Goal: Transaction & Acquisition: Purchase product/service

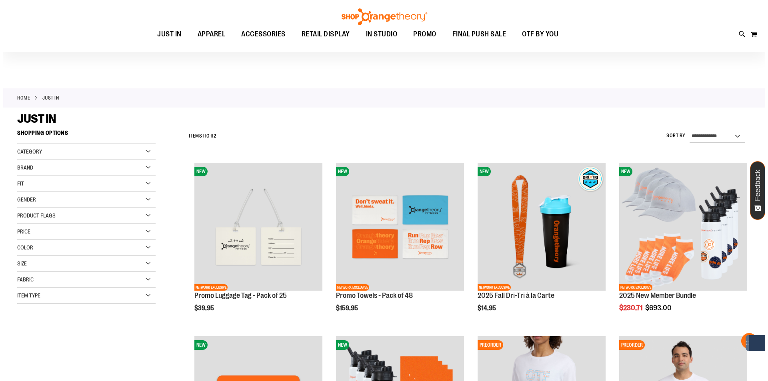
scroll to position [160, 0]
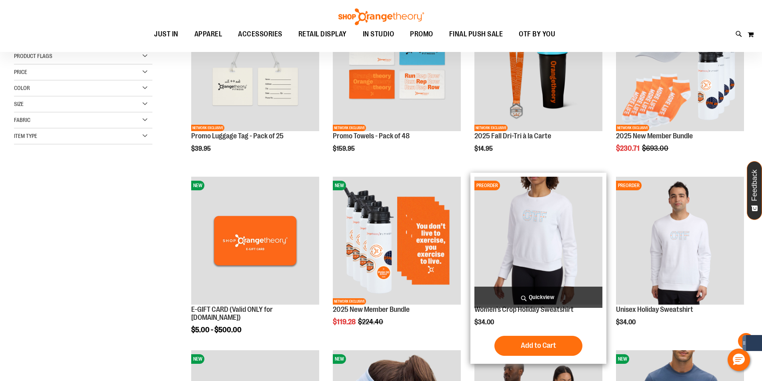
type input "**********"
click at [529, 298] on span "Quickview" at bounding box center [538, 297] width 128 height 21
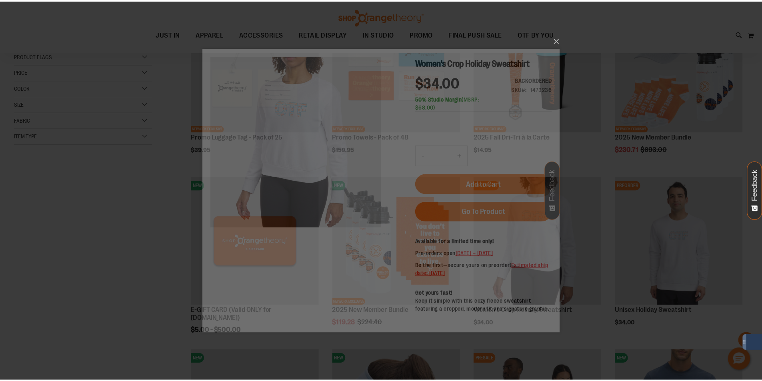
scroll to position [0, 0]
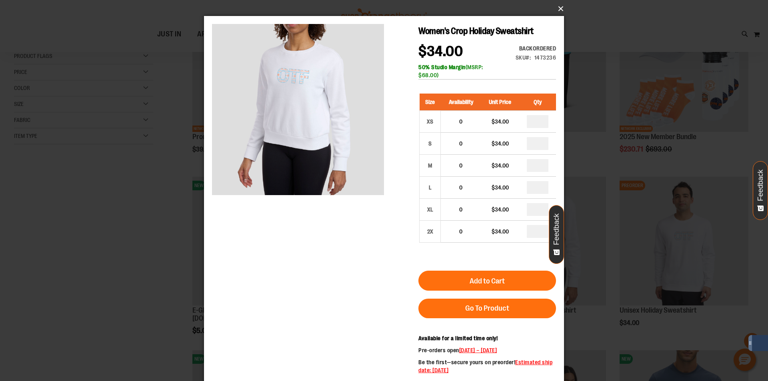
click at [558, 8] on button "×" at bounding box center [386, 9] width 360 height 18
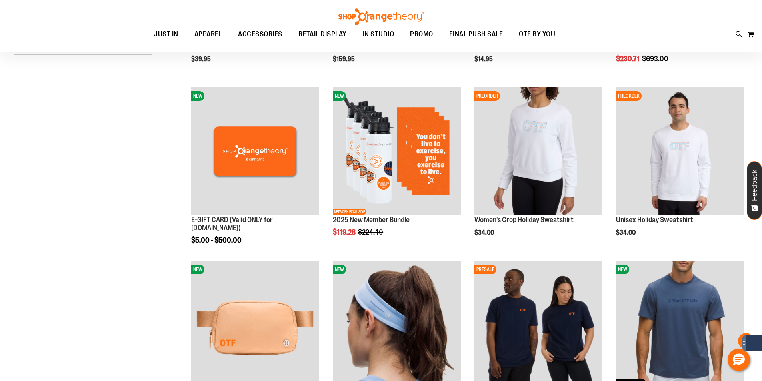
scroll to position [280, 0]
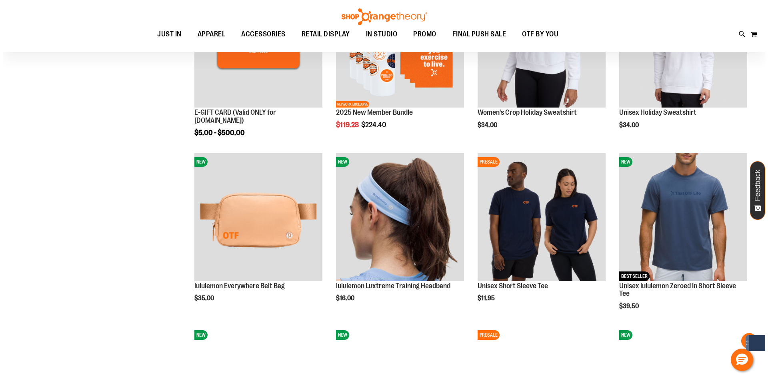
scroll to position [360, 0]
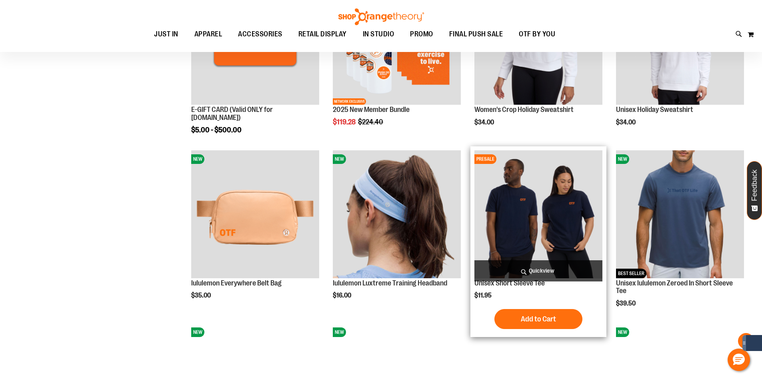
click at [523, 272] on span "Quickview" at bounding box center [538, 270] width 128 height 21
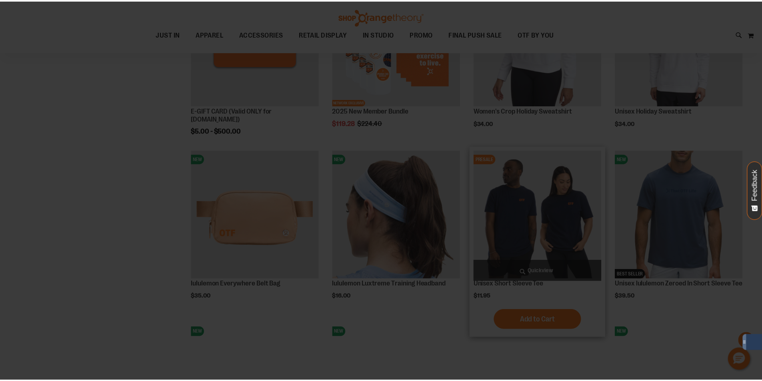
scroll to position [0, 0]
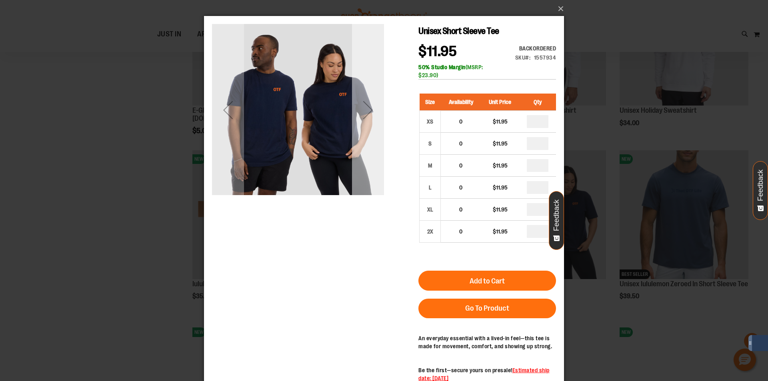
click at [369, 111] on div "Next" at bounding box center [368, 110] width 32 height 32
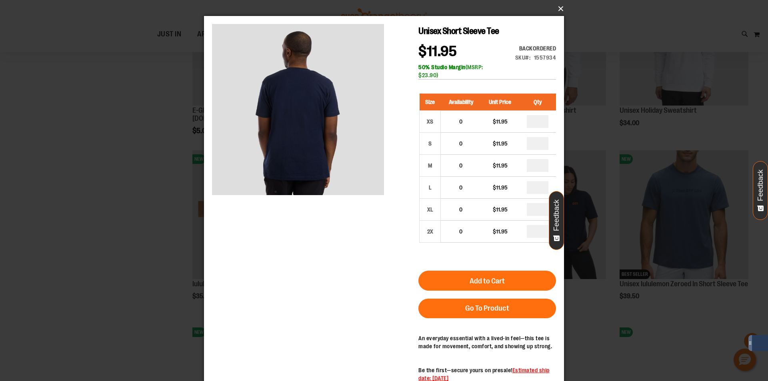
click at [560, 7] on button "×" at bounding box center [386, 9] width 360 height 18
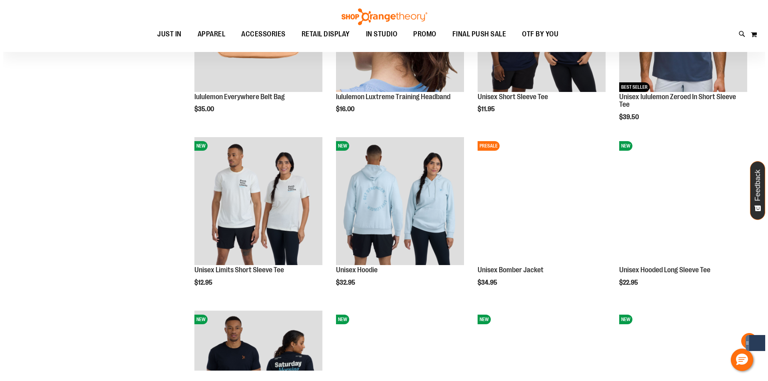
scroll to position [560, 0]
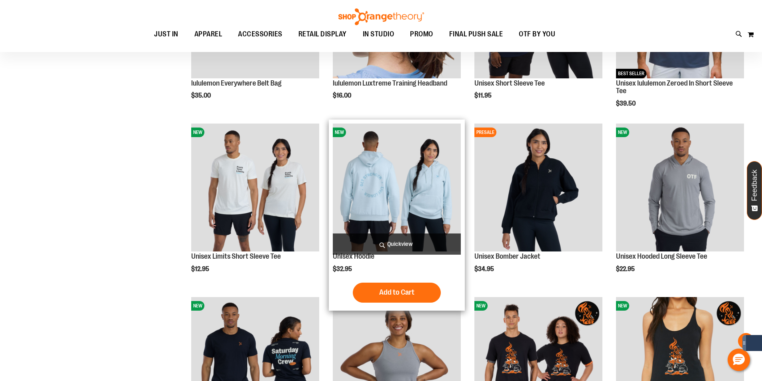
click at [392, 241] on span "Quickview" at bounding box center [397, 244] width 128 height 21
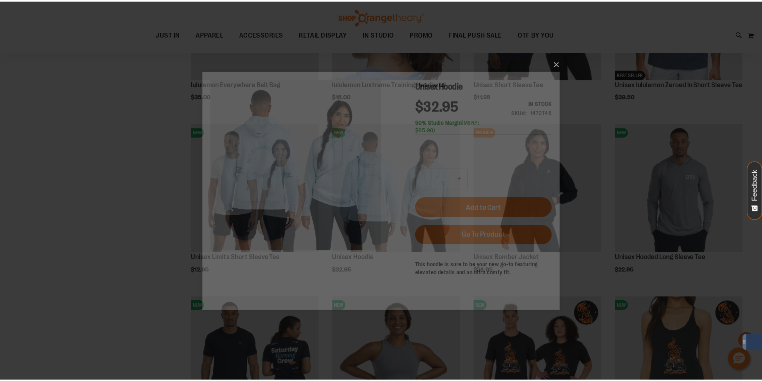
scroll to position [0, 0]
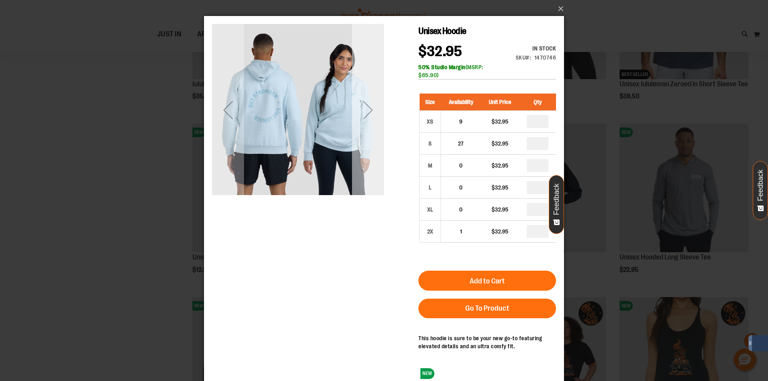
click at [366, 118] on div "Next" at bounding box center [368, 110] width 32 height 32
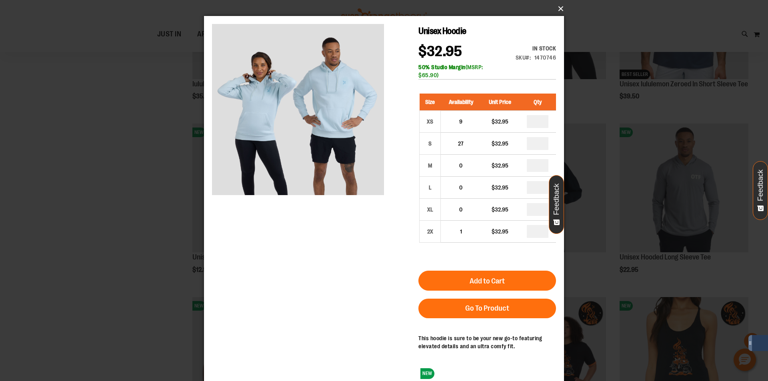
click at [558, 8] on button "×" at bounding box center [386, 9] width 360 height 18
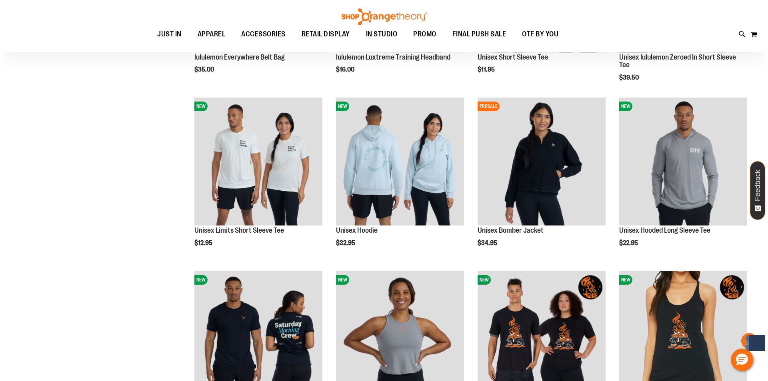
scroll to position [600, 0]
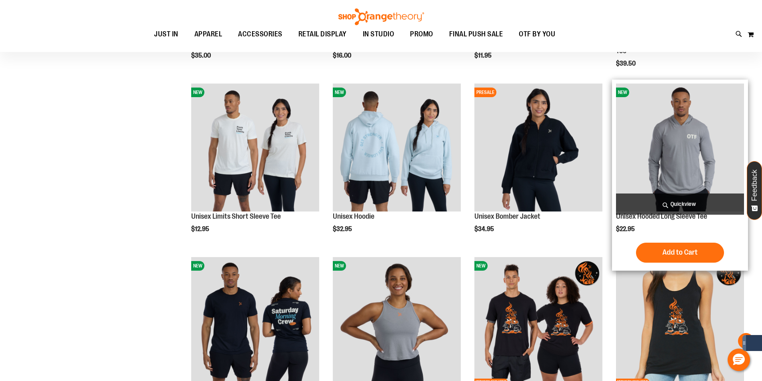
click at [698, 204] on span "Quickview" at bounding box center [680, 204] width 128 height 21
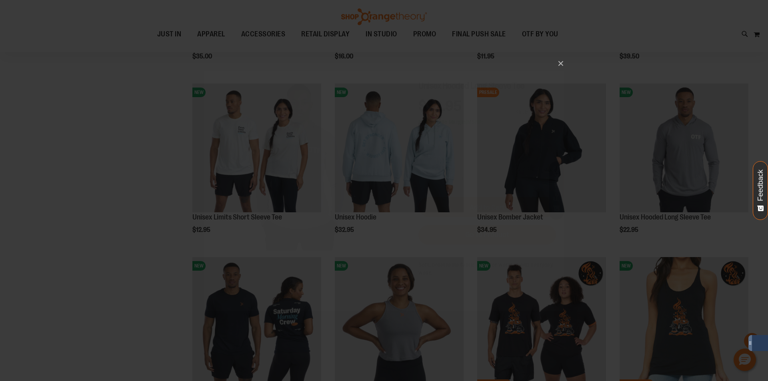
scroll to position [0, 0]
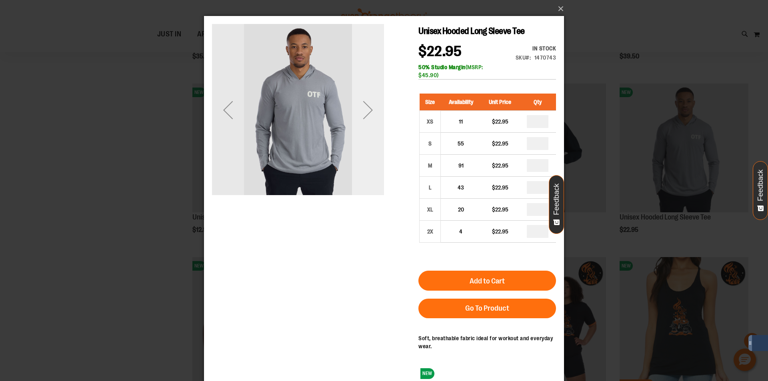
click at [371, 108] on div "Next" at bounding box center [368, 110] width 32 height 32
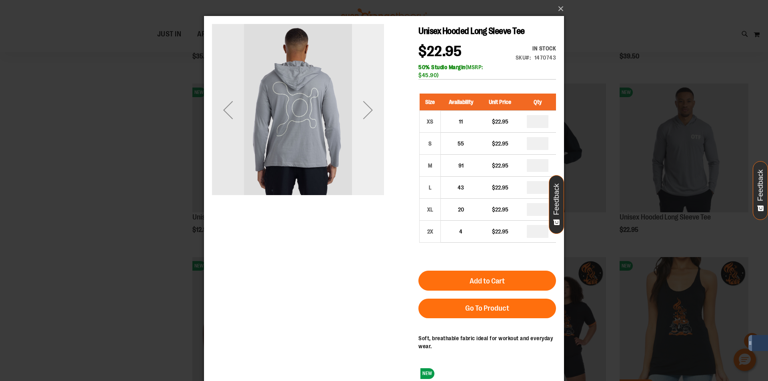
click at [371, 108] on div "Next" at bounding box center [368, 110] width 32 height 32
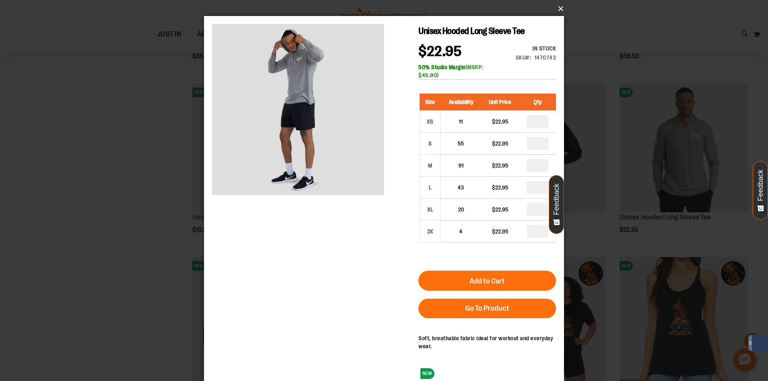
click at [558, 8] on button "×" at bounding box center [386, 9] width 360 height 18
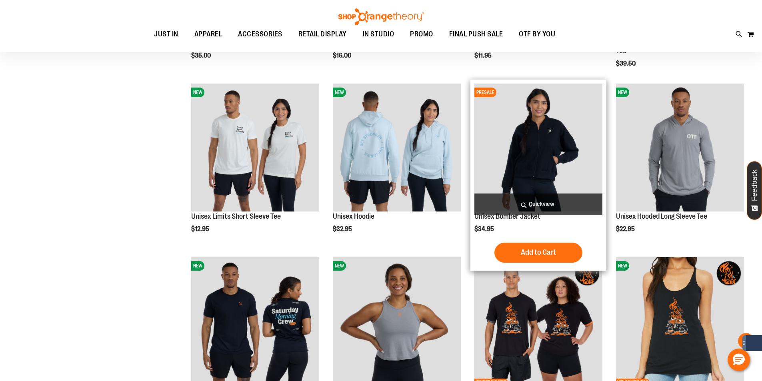
click at [574, 206] on span "Quickview" at bounding box center [538, 204] width 128 height 21
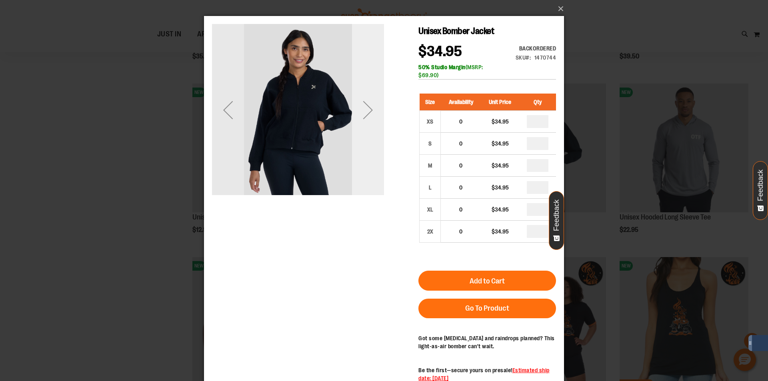
click at [373, 123] on div "Next" at bounding box center [368, 110] width 32 height 32
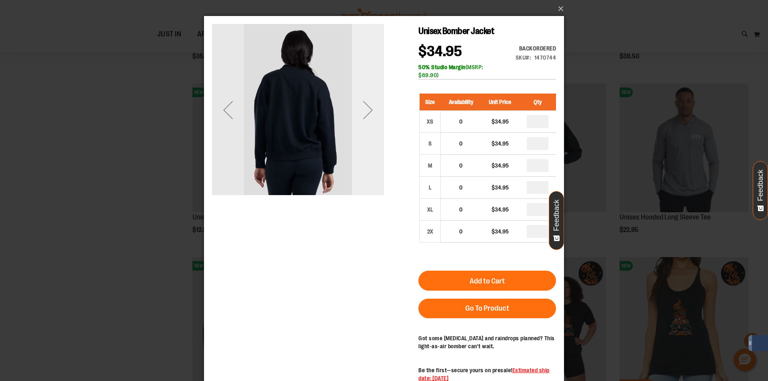
click at [373, 123] on div "Next" at bounding box center [368, 110] width 32 height 32
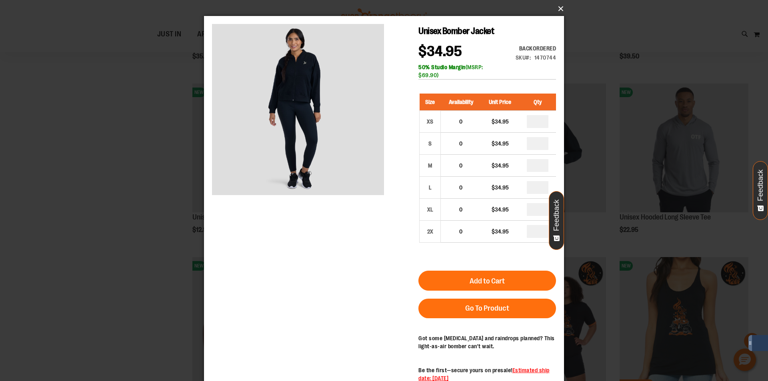
click at [561, 10] on button "×" at bounding box center [386, 9] width 360 height 18
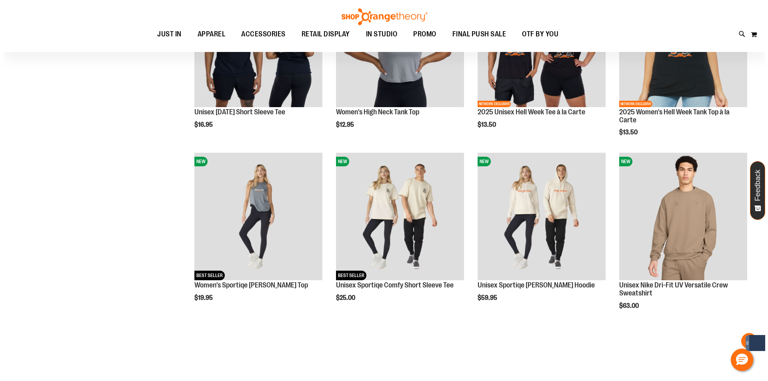
scroll to position [879, 0]
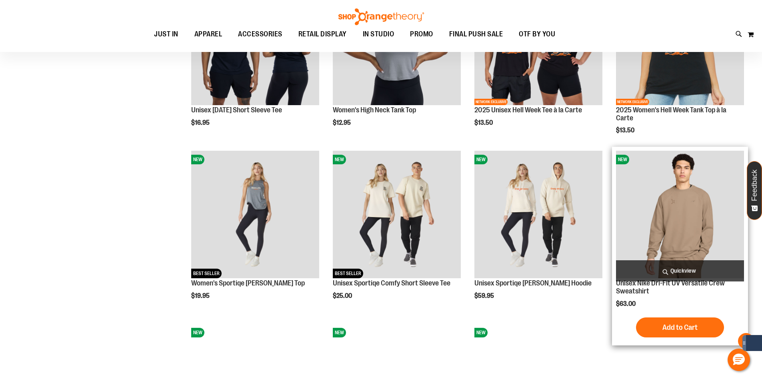
click at [719, 271] on span "Quickview" at bounding box center [680, 270] width 128 height 21
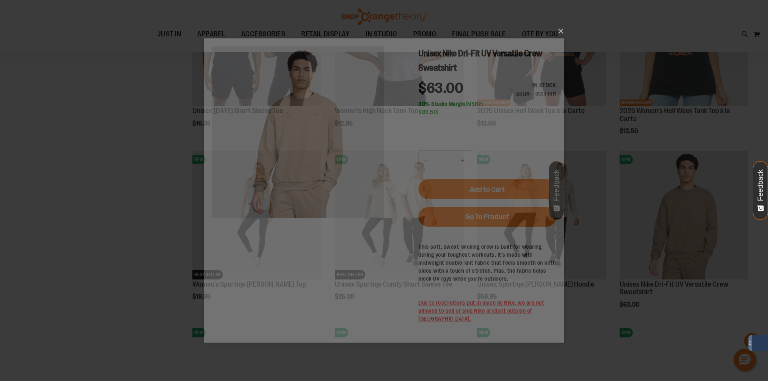
scroll to position [0, 0]
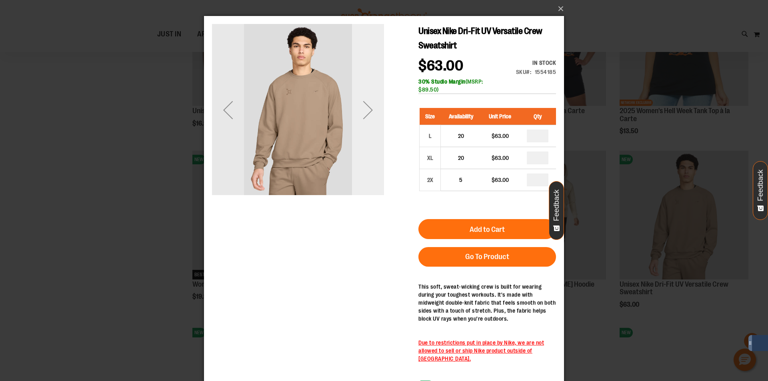
click at [369, 105] on div "Next" at bounding box center [368, 110] width 32 height 32
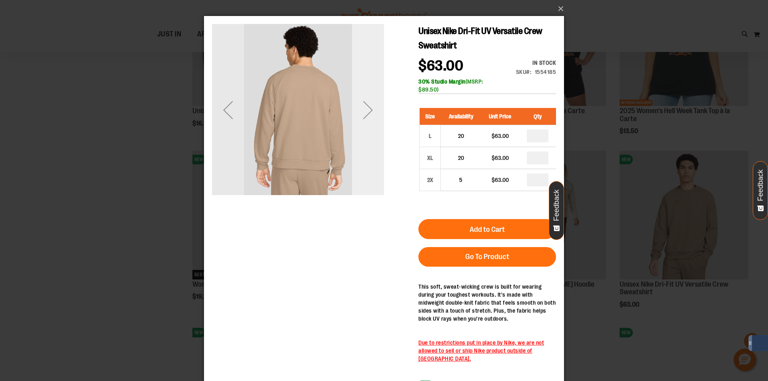
click at [369, 105] on div "Next" at bounding box center [368, 110] width 32 height 32
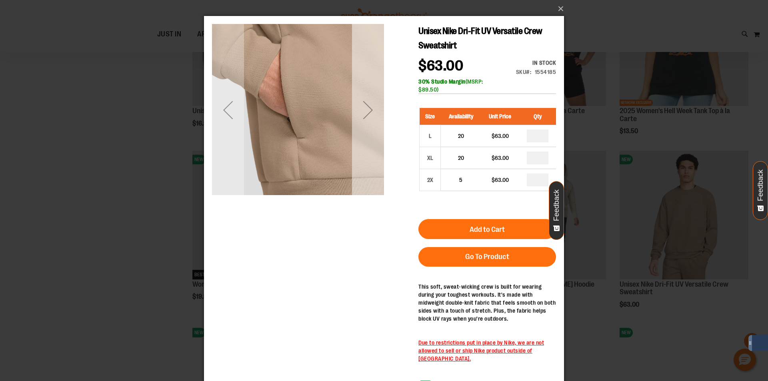
click at [369, 105] on div "Next" at bounding box center [368, 110] width 32 height 32
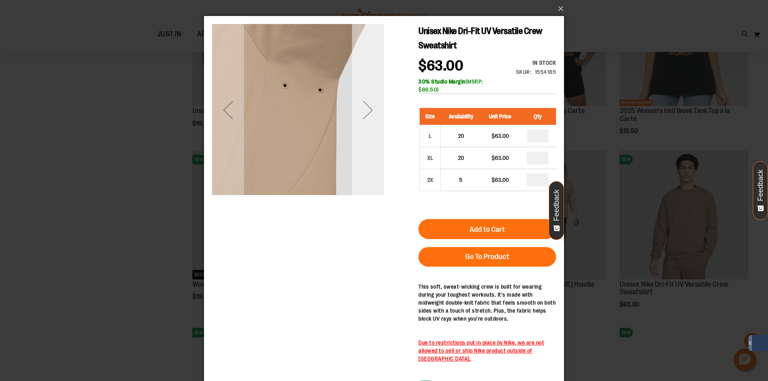
click at [366, 107] on div "Next" at bounding box center [368, 110] width 32 height 32
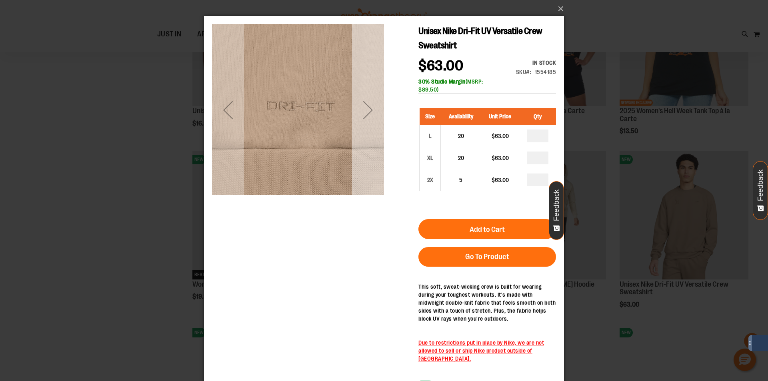
click at [366, 107] on div "Next" at bounding box center [368, 110] width 32 height 32
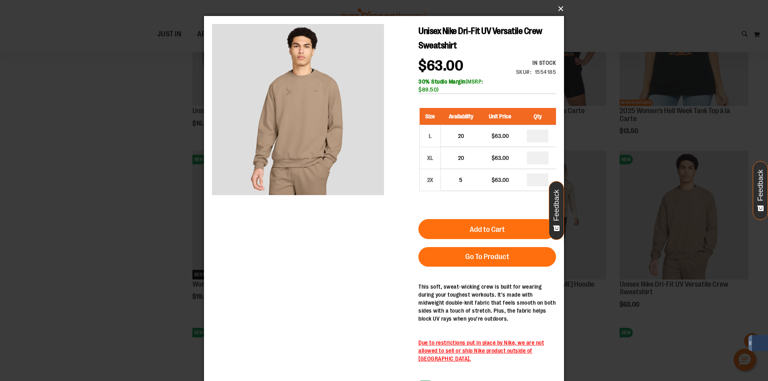
click at [556, 10] on button "×" at bounding box center [386, 9] width 360 height 18
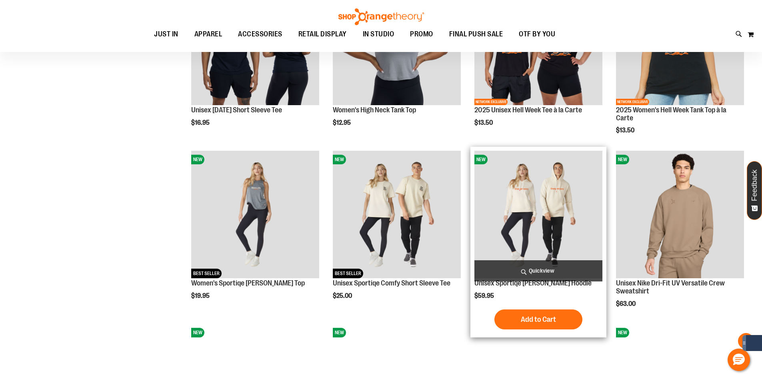
click at [583, 267] on span "Quickview" at bounding box center [538, 270] width 128 height 21
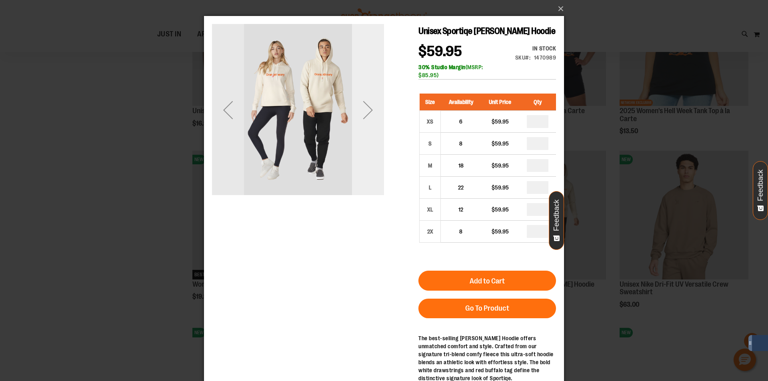
click at [372, 118] on div "Next" at bounding box center [368, 110] width 32 height 32
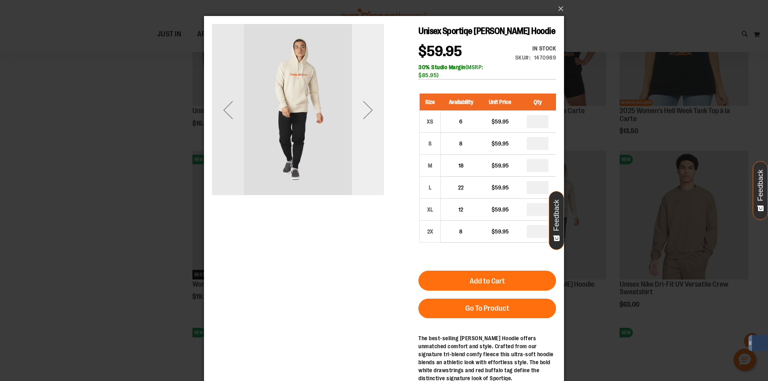
click at [372, 118] on div "Next" at bounding box center [368, 110] width 32 height 32
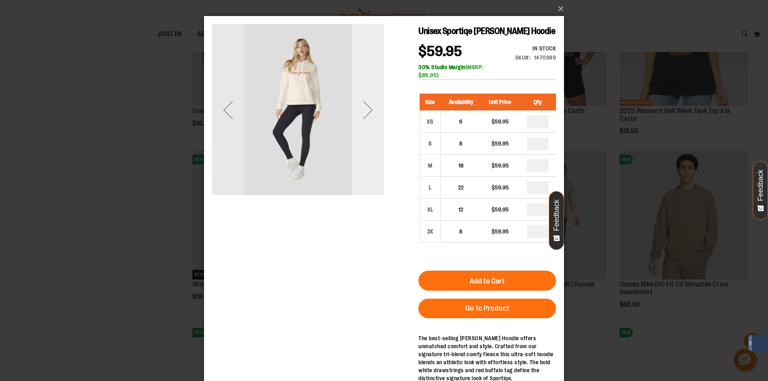
click at [372, 118] on div "Next" at bounding box center [368, 110] width 32 height 32
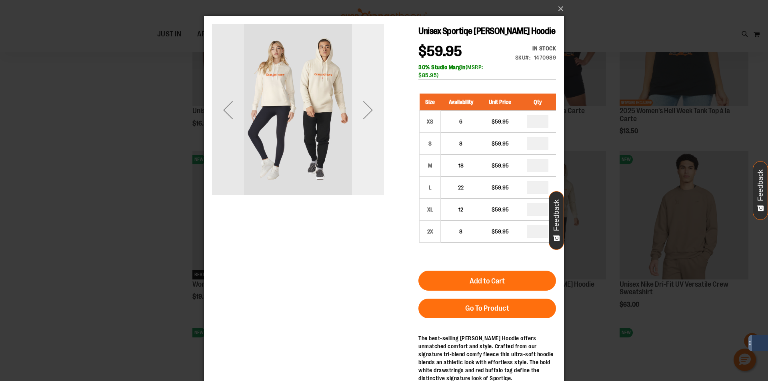
click at [372, 118] on div "Next" at bounding box center [368, 110] width 32 height 32
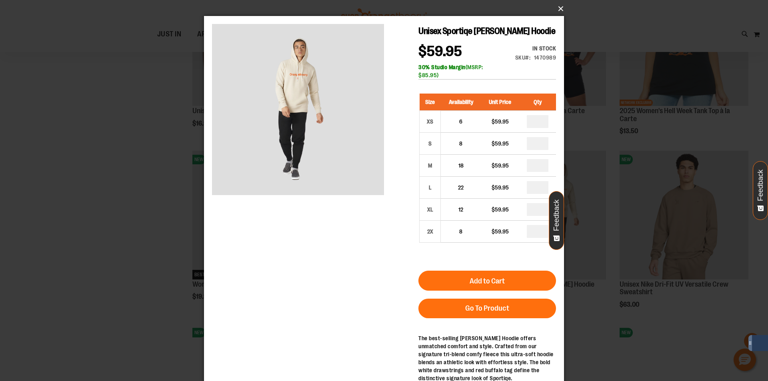
click at [558, 9] on button "×" at bounding box center [386, 9] width 360 height 18
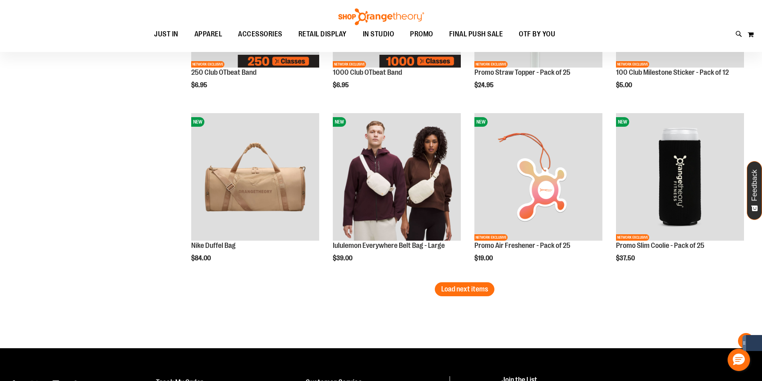
scroll to position [1439, 0]
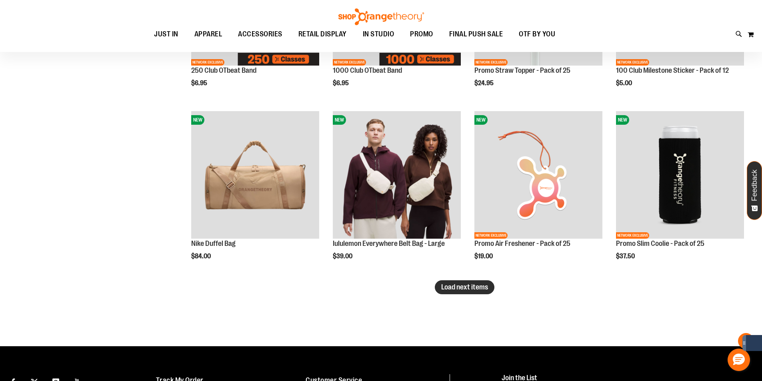
click at [446, 287] on span "Load next items" at bounding box center [464, 287] width 47 height 8
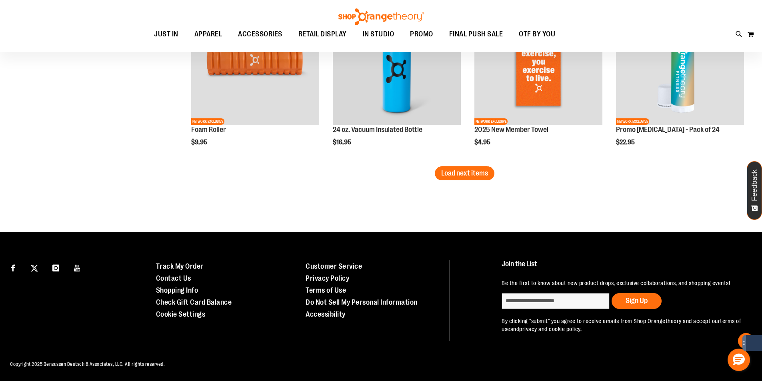
scroll to position [2074, 0]
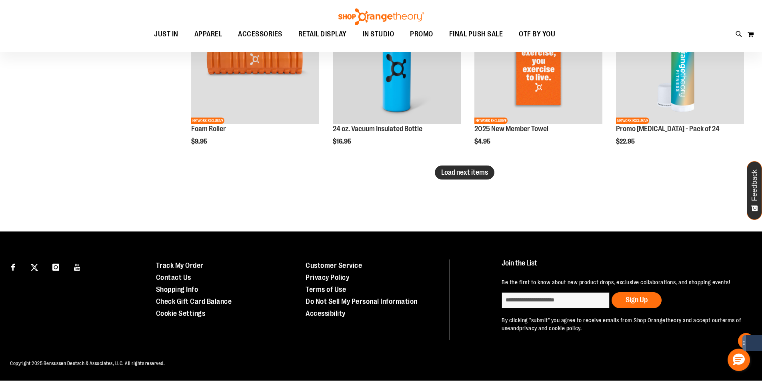
click at [457, 174] on span "Load next items" at bounding box center [464, 172] width 47 height 8
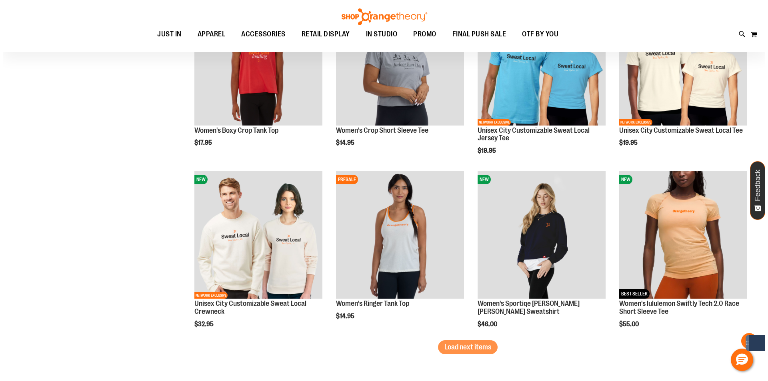
scroll to position [2428, 0]
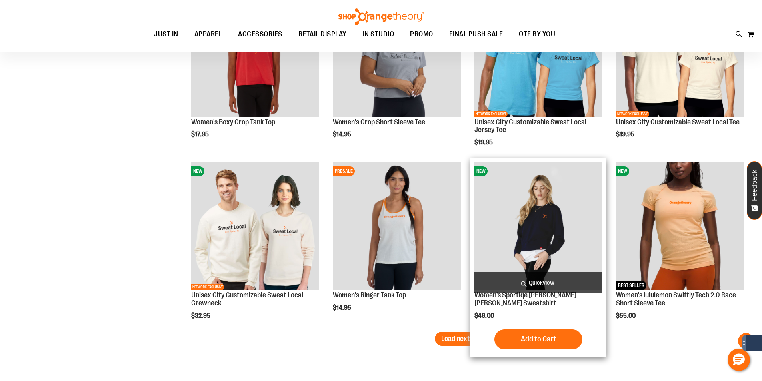
click at [536, 280] on span "Quickview" at bounding box center [538, 282] width 128 height 21
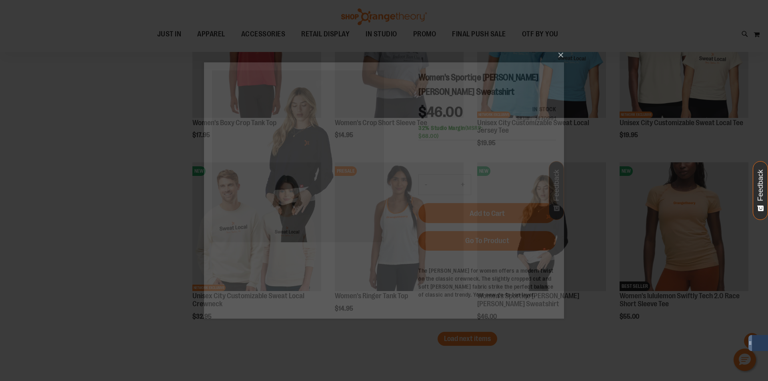
scroll to position [0, 0]
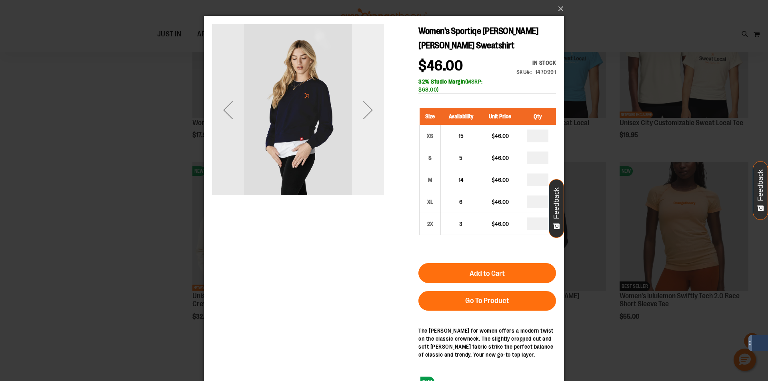
click at [373, 107] on div "Next" at bounding box center [368, 110] width 32 height 32
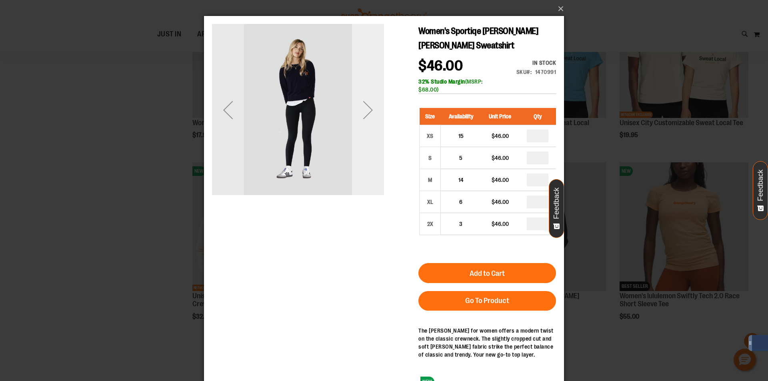
click at [373, 107] on div "Next" at bounding box center [368, 110] width 32 height 32
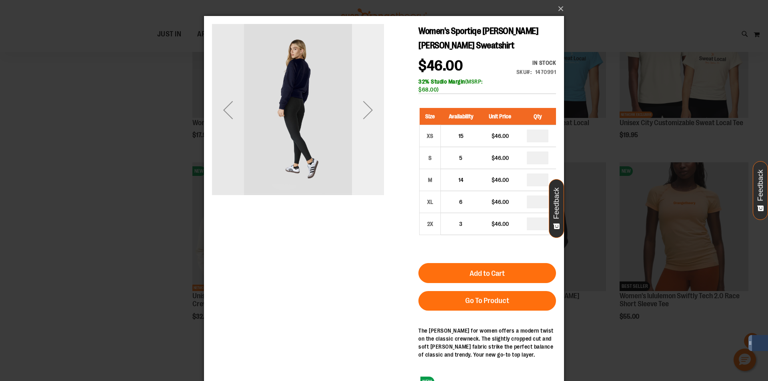
click at [373, 107] on div "Next" at bounding box center [368, 110] width 32 height 32
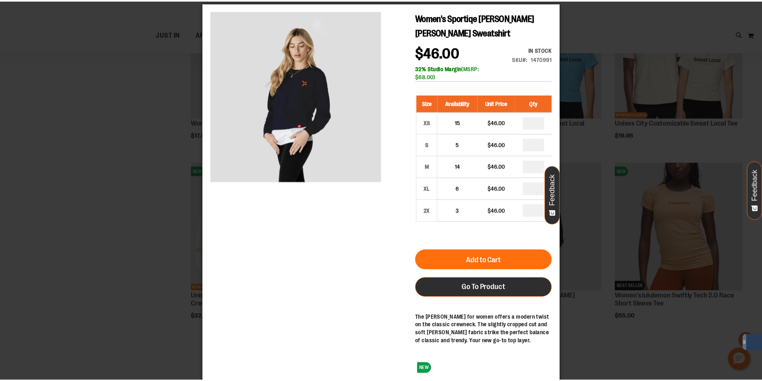
scroll to position [20, 0]
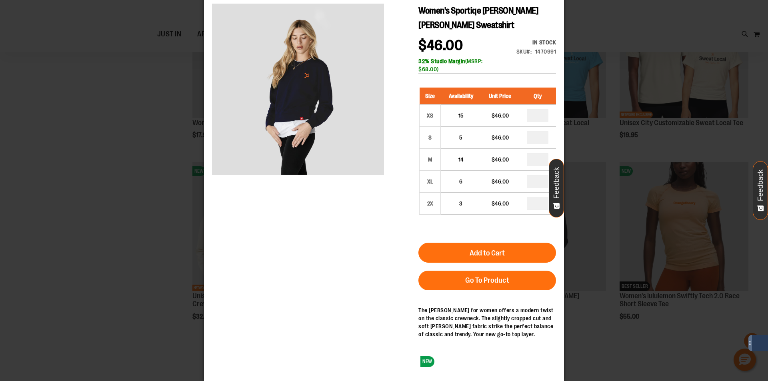
click at [151, 236] on div "×" at bounding box center [384, 170] width 768 height 381
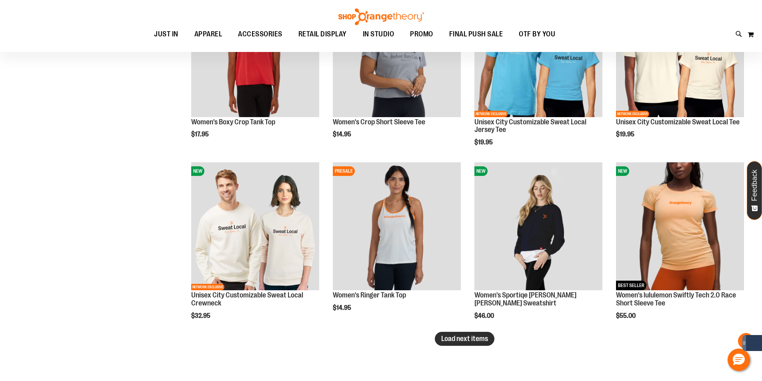
click at [476, 338] on span "Load next items" at bounding box center [464, 339] width 47 height 8
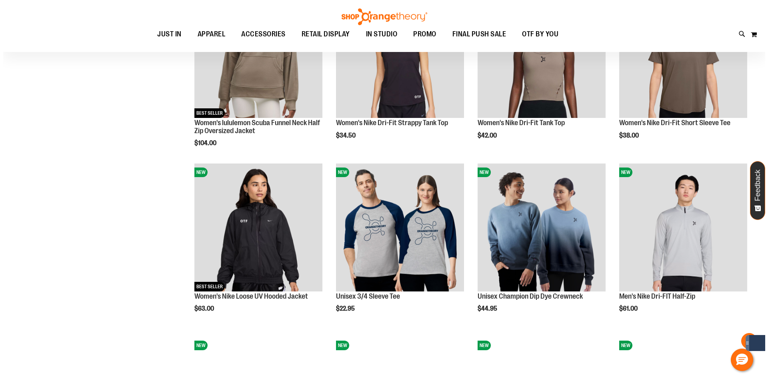
scroll to position [2788, 0]
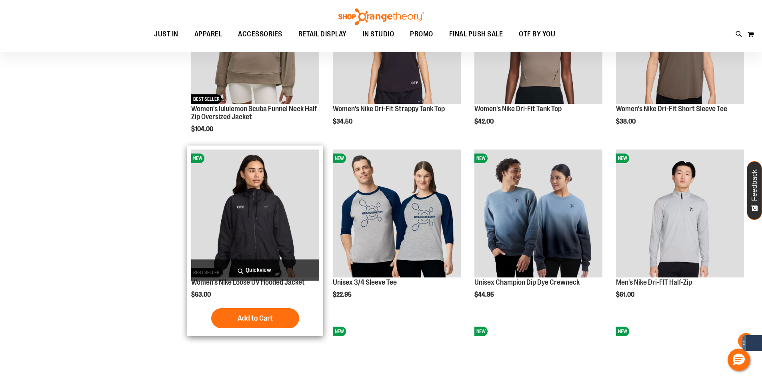
click at [279, 268] on span "Quickview" at bounding box center [255, 270] width 128 height 21
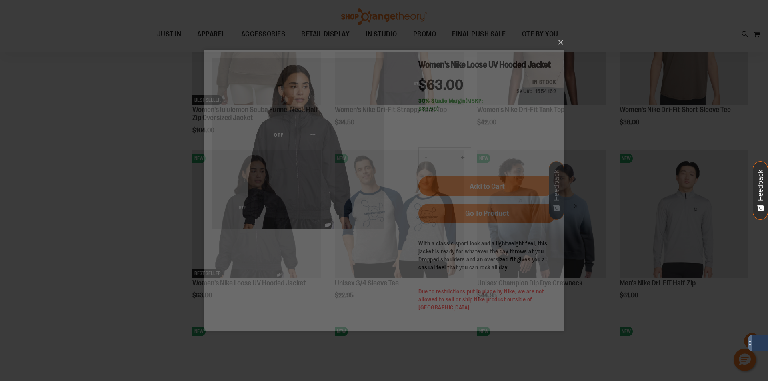
scroll to position [0, 0]
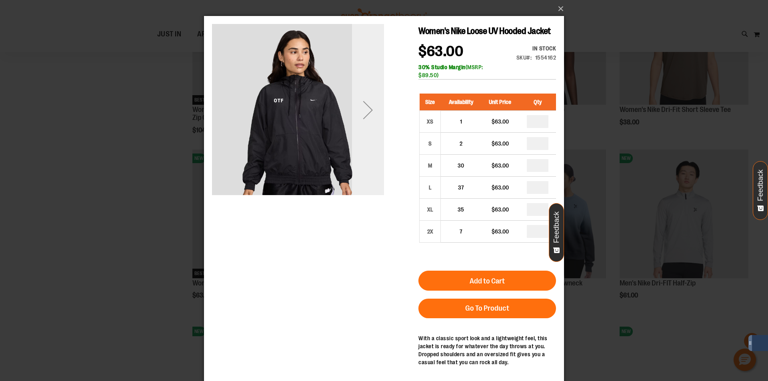
click at [364, 110] on div "Next" at bounding box center [368, 110] width 32 height 32
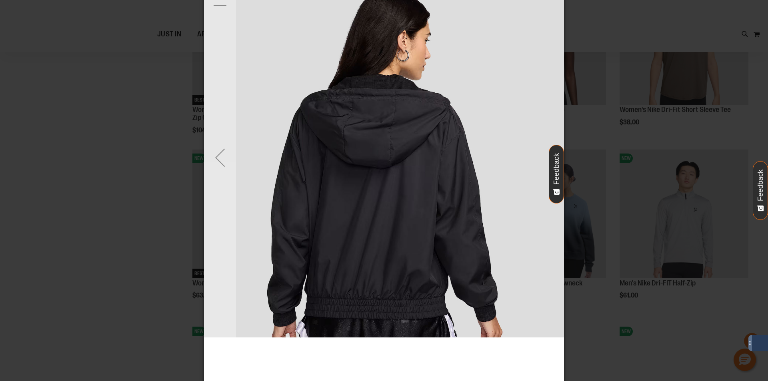
scroll to position [68, 0]
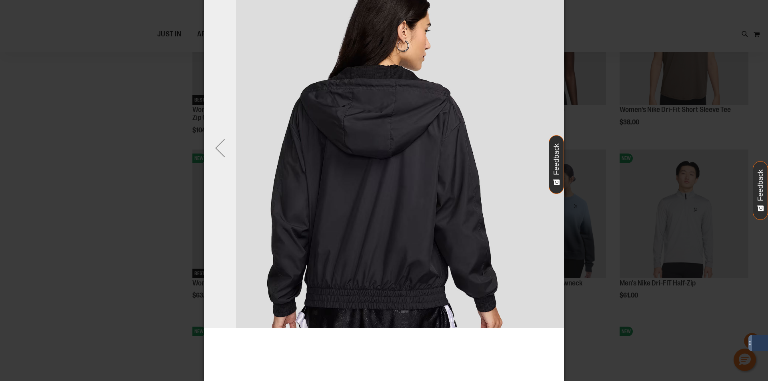
click at [224, 151] on div "Previous" at bounding box center [220, 148] width 32 height 32
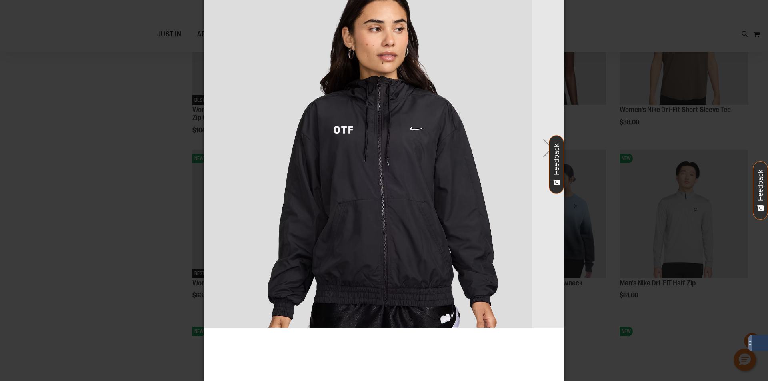
scroll to position [0, 0]
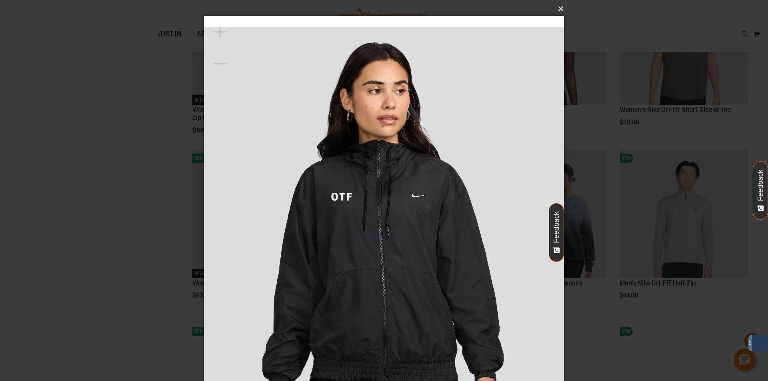
click at [558, 10] on button "×" at bounding box center [386, 9] width 360 height 18
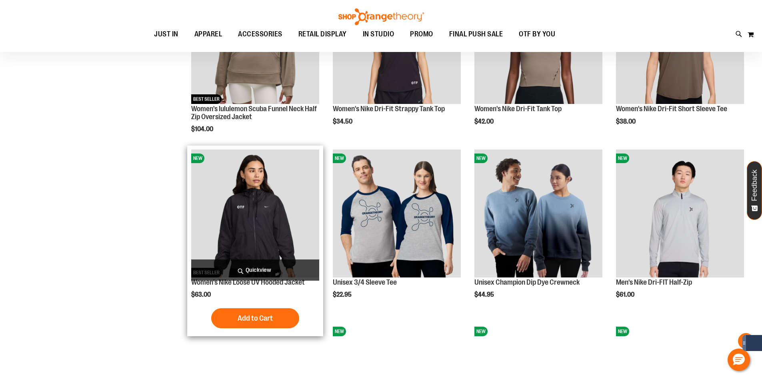
click at [244, 264] on span "Quickview" at bounding box center [255, 270] width 128 height 21
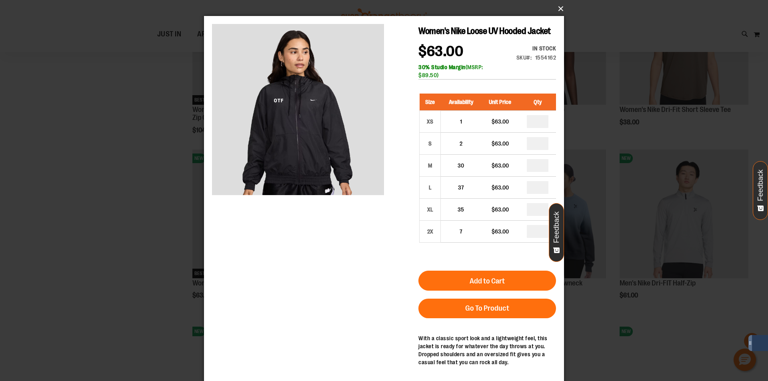
click at [556, 9] on button "×" at bounding box center [386, 9] width 360 height 18
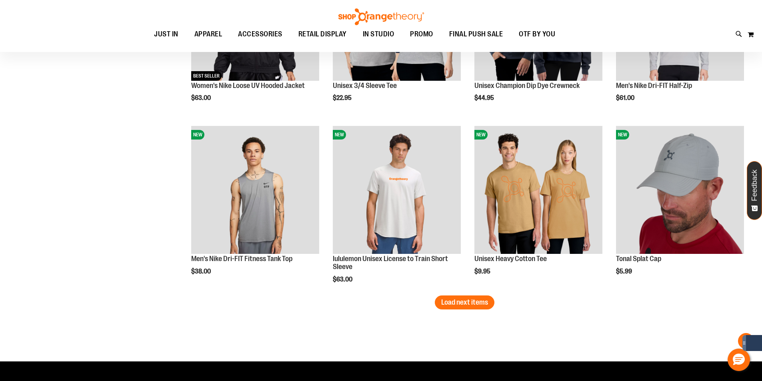
scroll to position [2988, 0]
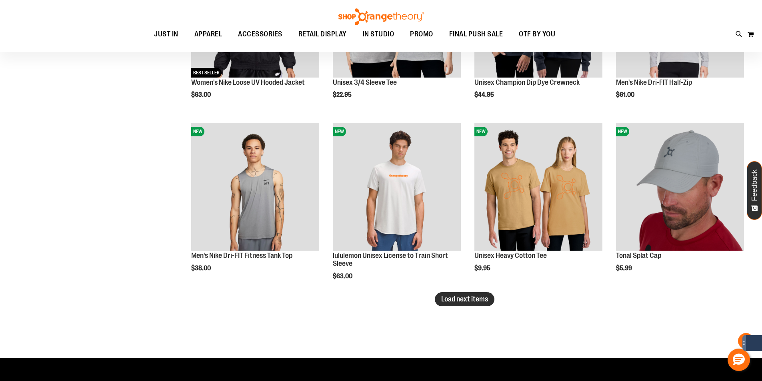
click at [467, 301] on span "Load next items" at bounding box center [464, 299] width 47 height 8
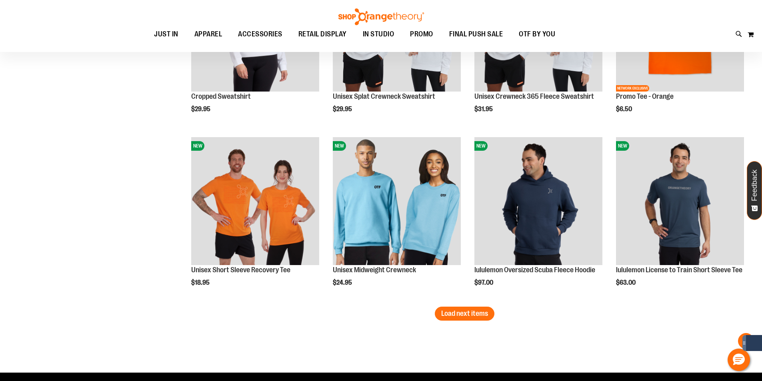
scroll to position [3508, 0]
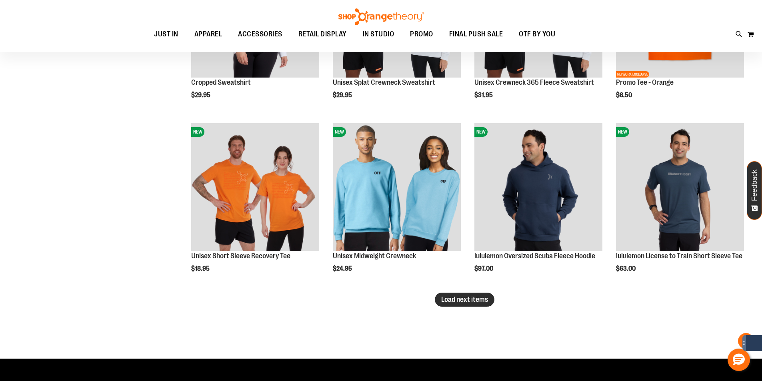
click at [447, 299] on span "Load next items" at bounding box center [464, 300] width 47 height 8
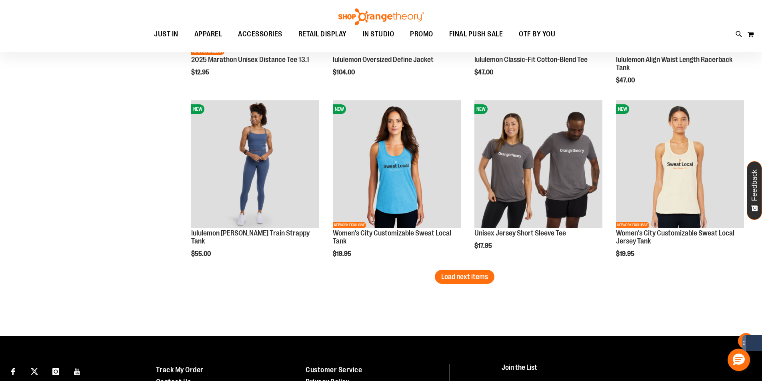
scroll to position [4068, 0]
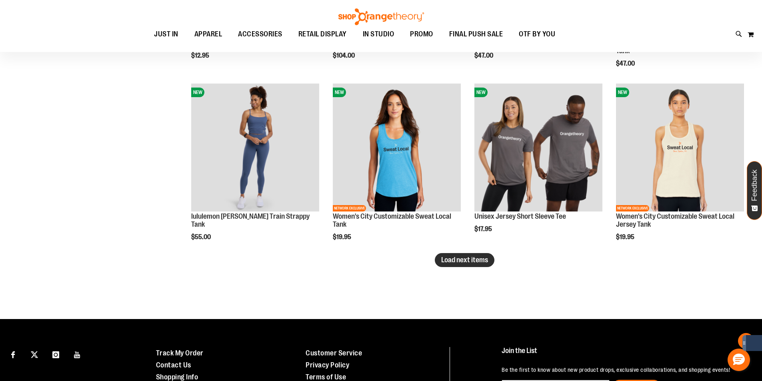
click at [442, 257] on span "Load next items" at bounding box center [464, 260] width 47 height 8
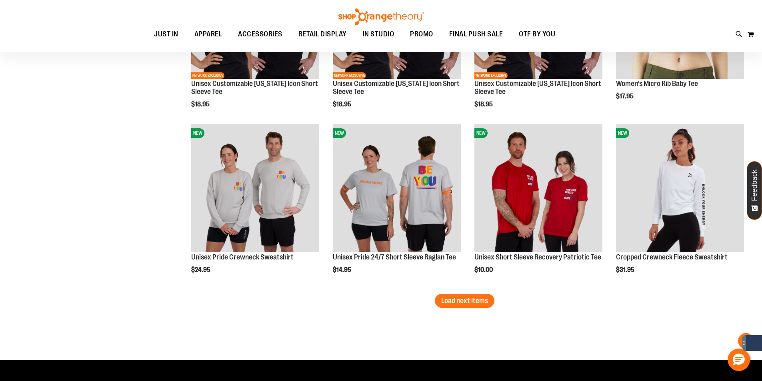
scroll to position [4548, 0]
